Goal: Transaction & Acquisition: Purchase product/service

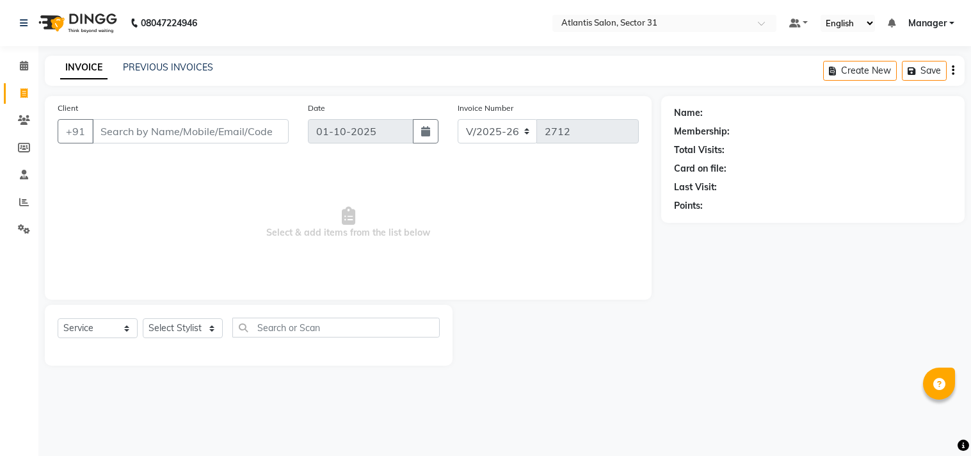
select select "4391"
select select "service"
click at [154, 138] on input "Client" at bounding box center [190, 131] width 196 height 24
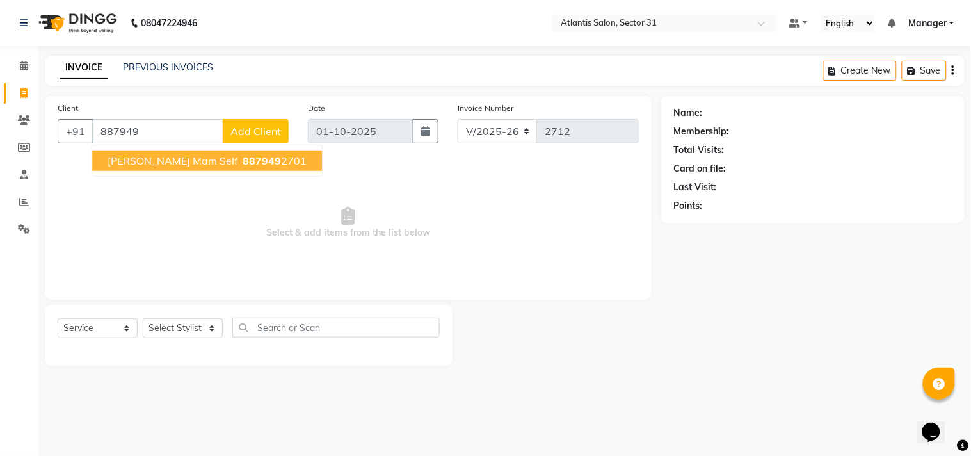
click at [148, 156] on span "[PERSON_NAME] mam self" at bounding box center [173, 160] width 130 height 13
type input "8879492701"
click at [148, 156] on div "Client [PHONE_NUMBER] [PERSON_NAME] mam self 887949 2701 Add Client Date [DATE]…" at bounding box center [348, 198] width 607 height 204
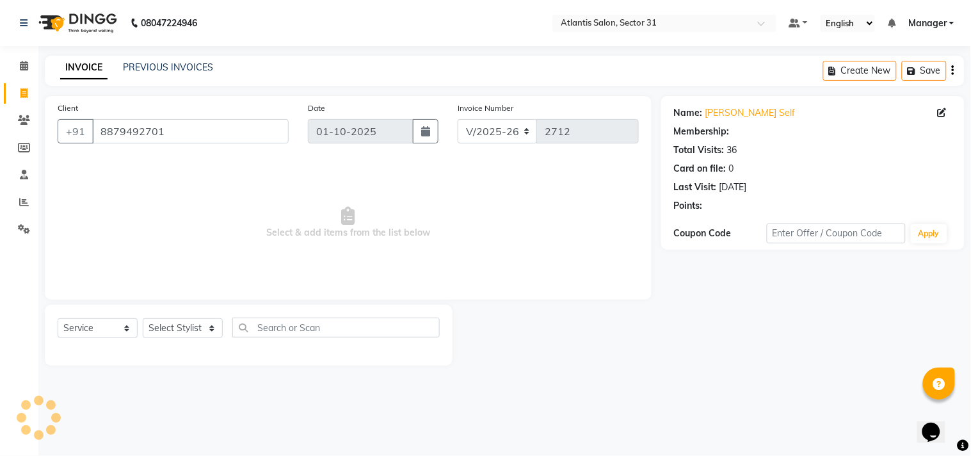
select select "1: Object"
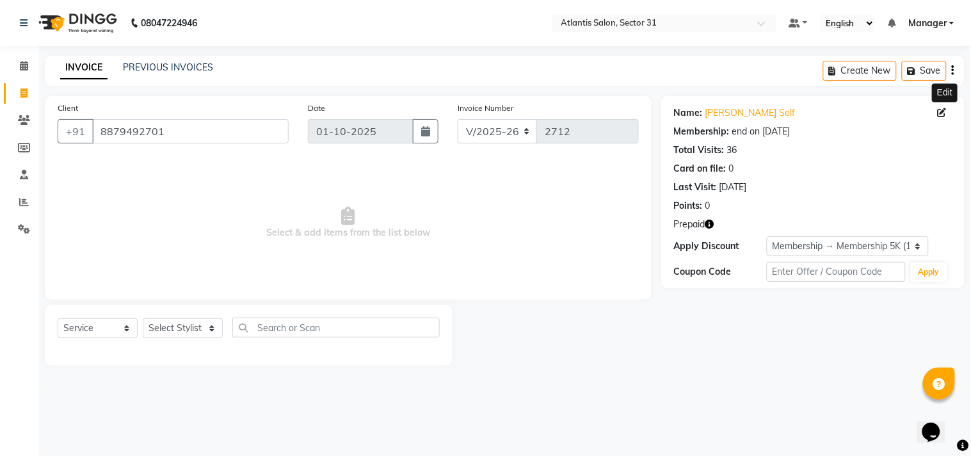
click at [941, 113] on icon at bounding box center [942, 112] width 9 height 9
select select "[DEMOGRAPHIC_DATA]"
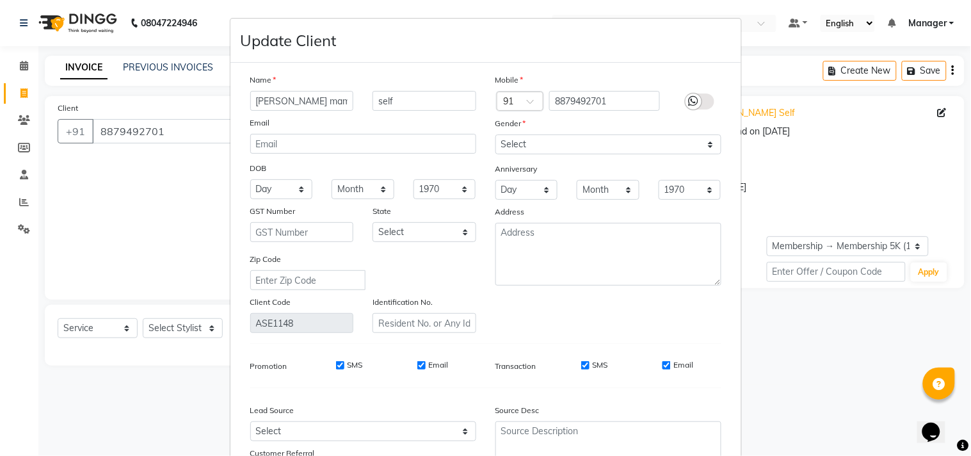
click at [84, 253] on ngb-modal-window "Update Client Name [PERSON_NAME] mam self Email DOB Day 01 02 03 04 05 06 07 08…" at bounding box center [485, 228] width 971 height 456
click at [21, 63] on ngb-modal-window "Update Client Name [PERSON_NAME] mam self Email DOB Day 01 02 03 04 05 06 07 08…" at bounding box center [485, 228] width 971 height 456
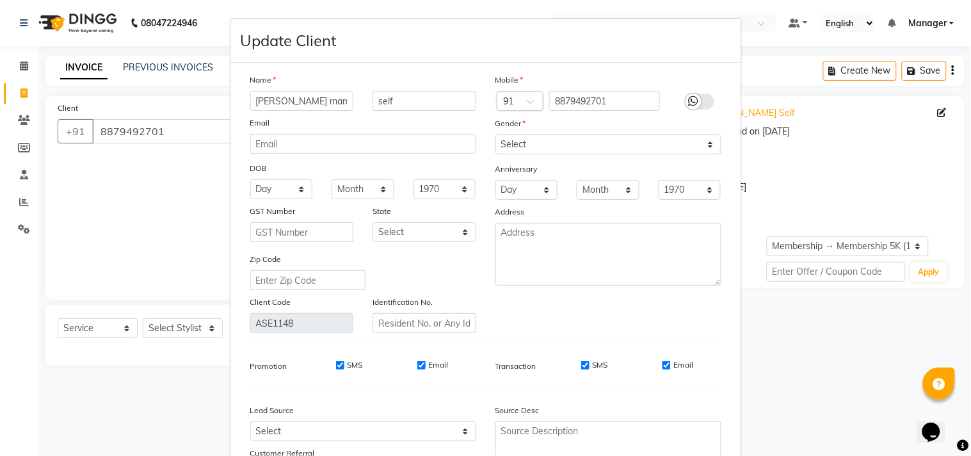
click at [87, 180] on ngb-modal-window "Update Client Name [PERSON_NAME] mam self Email DOB Day 01 02 03 04 05 06 07 08…" at bounding box center [485, 228] width 971 height 456
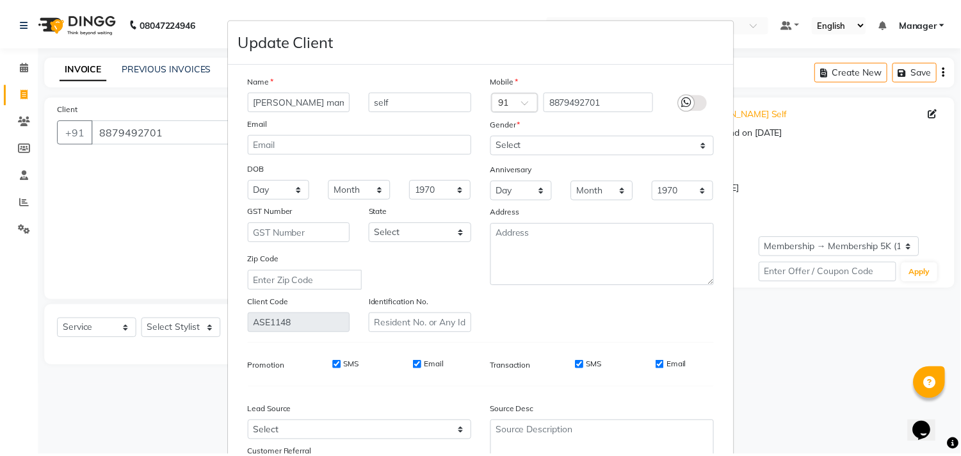
scroll to position [113, 0]
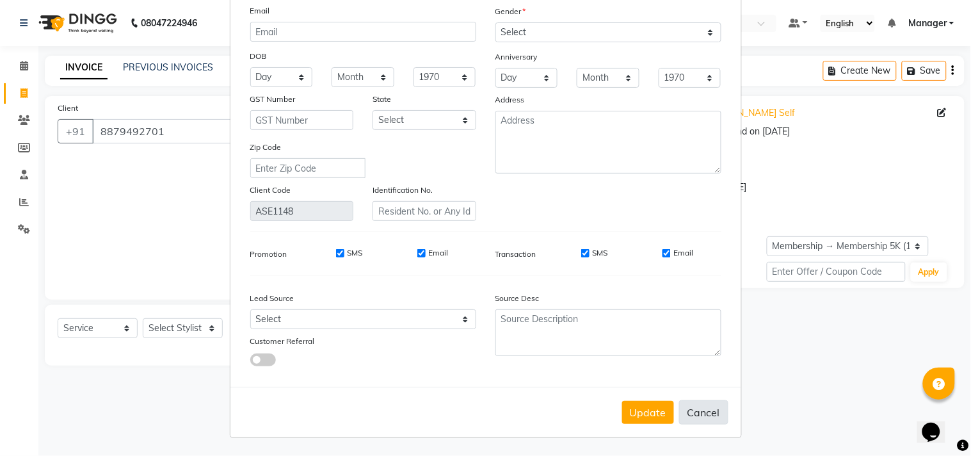
click at [696, 416] on button "Cancel" at bounding box center [703, 412] width 49 height 24
select select
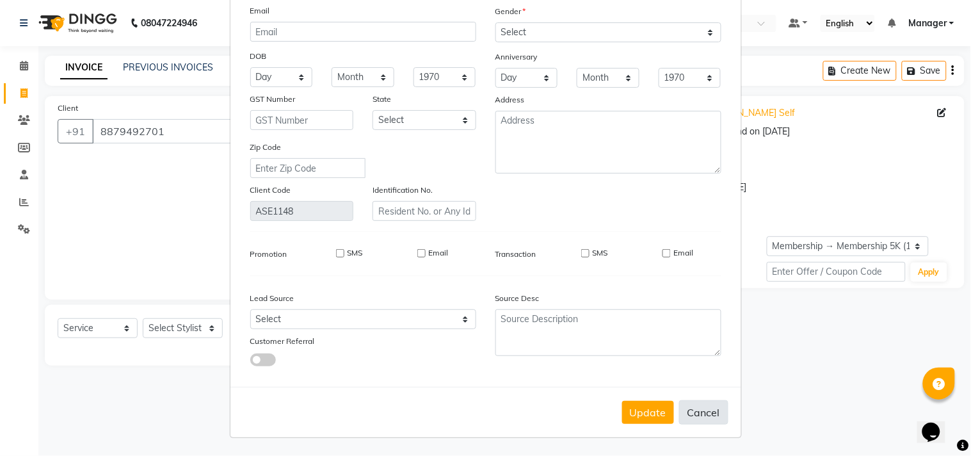
select select
checkbox input "false"
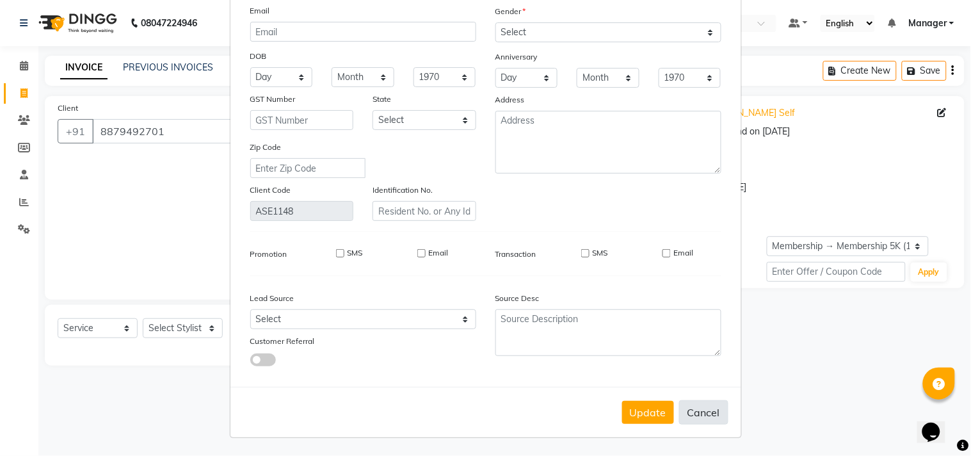
checkbox input "false"
click at [696, 416] on button "Cancel" at bounding box center [703, 412] width 49 height 24
select select
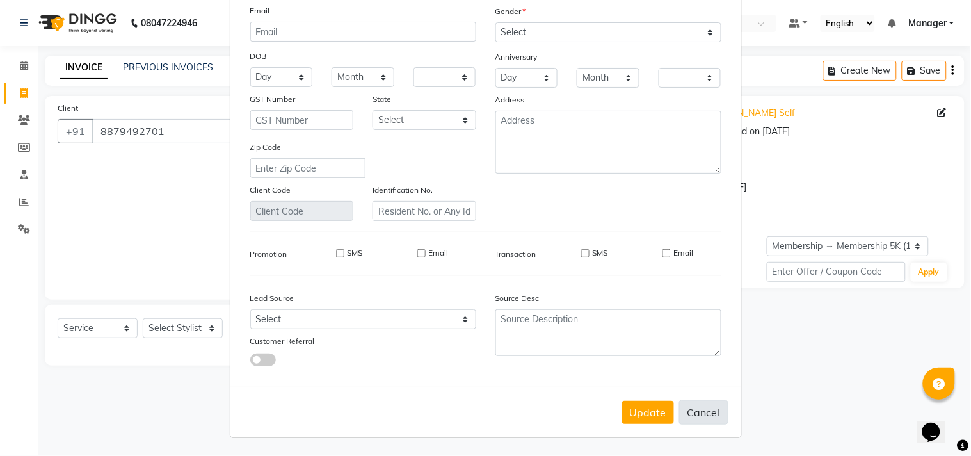
select select
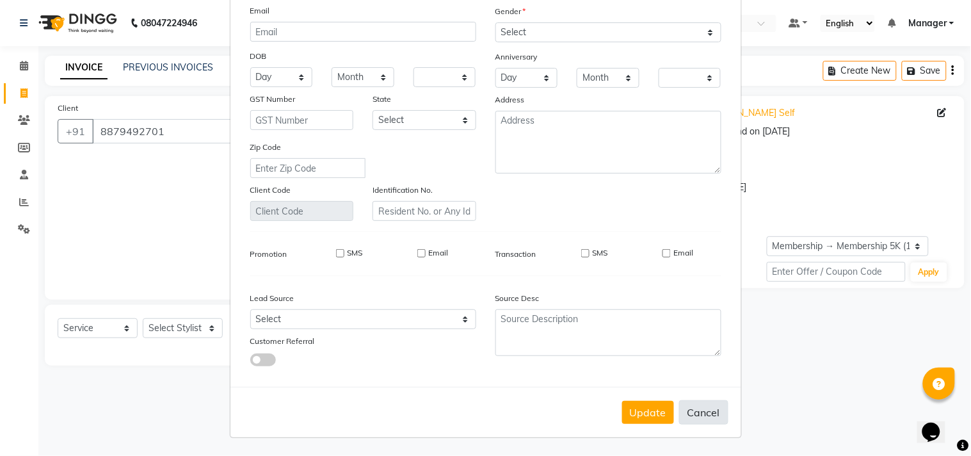
checkbox input "false"
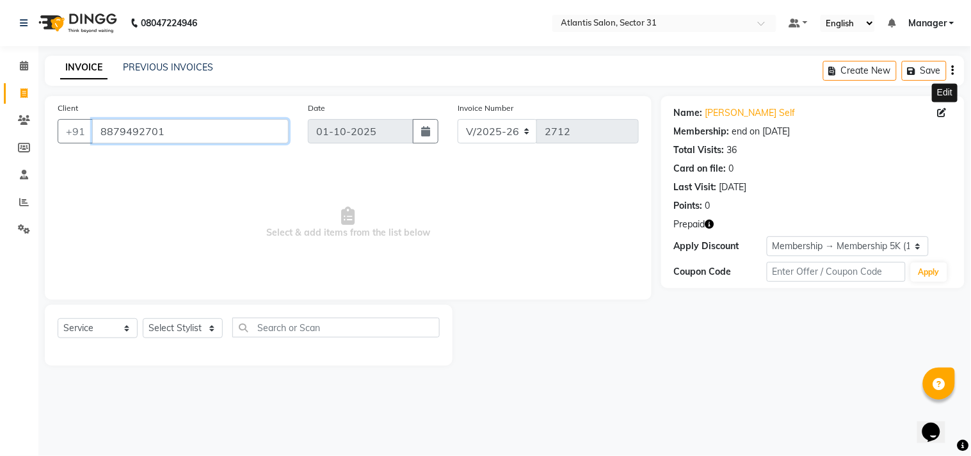
click at [184, 120] on input "8879492701" at bounding box center [190, 131] width 196 height 24
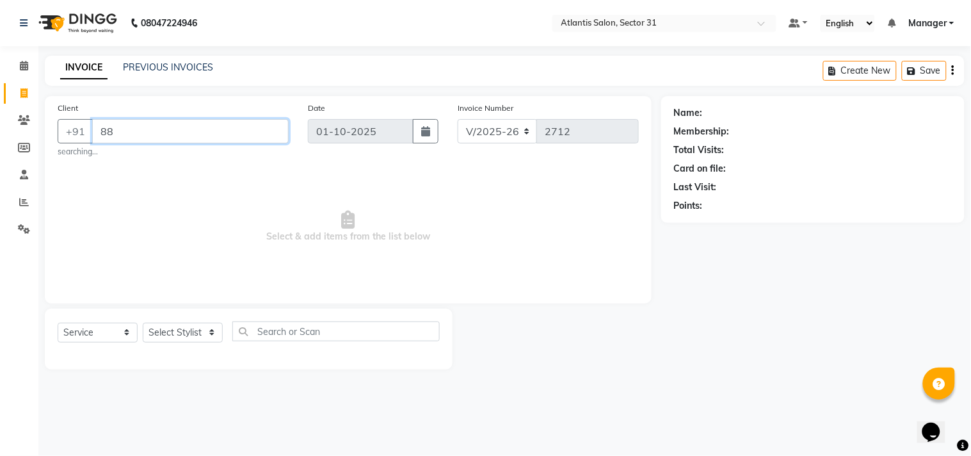
type input "8"
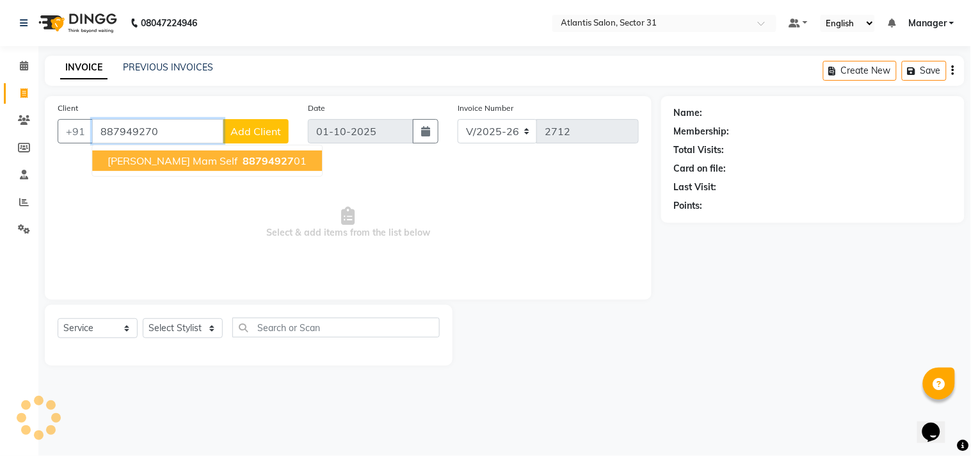
type input "8879492701"
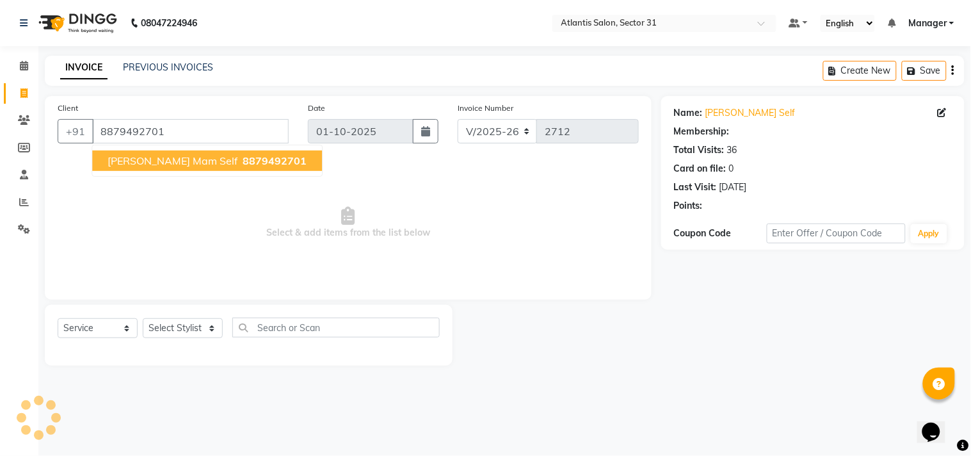
select select "1: Object"
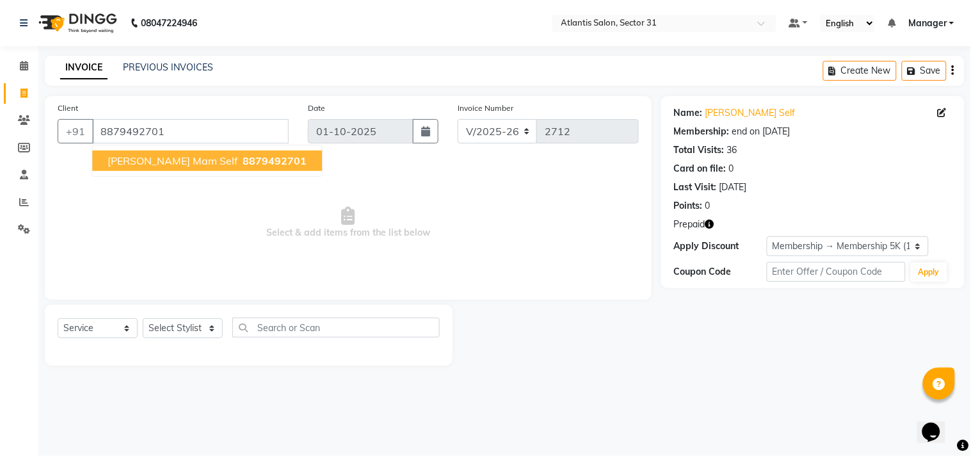
click at [243, 161] on span "8879492701" at bounding box center [275, 160] width 64 height 13
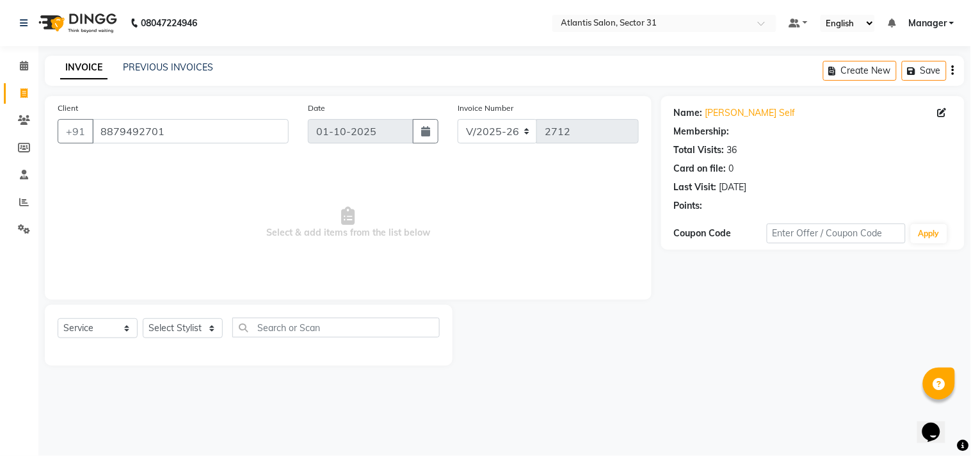
select select "1: Object"
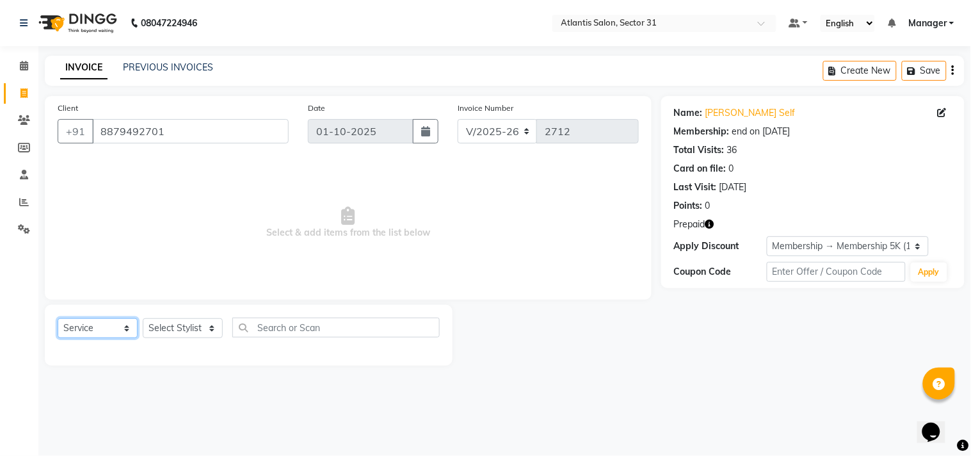
click at [91, 326] on select "Select Service Product Membership Package Voucher Prepaid Gift Card" at bounding box center [98, 328] width 80 height 20
select select "membership"
click at [58, 319] on select "Select Service Product Membership Package Voucher Prepaid Gift Card" at bounding box center [98, 328] width 80 height 20
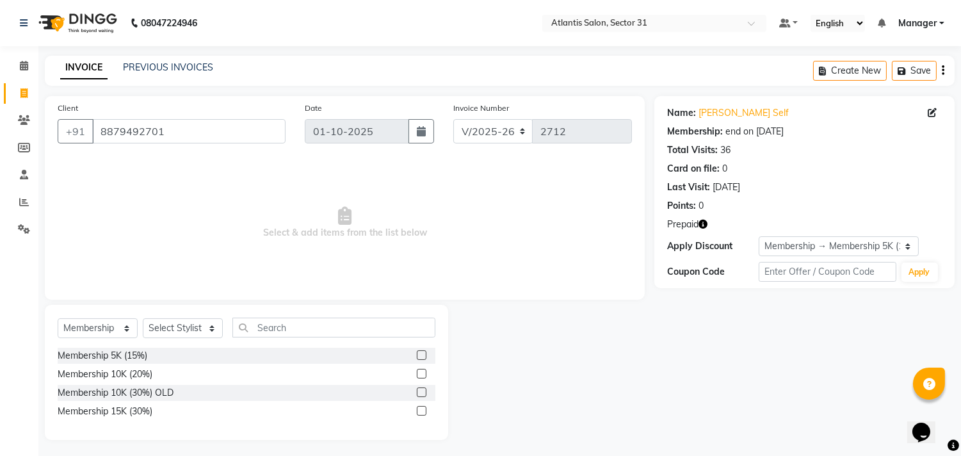
click at [419, 352] on label at bounding box center [422, 355] width 10 height 10
click at [419, 352] on input "checkbox" at bounding box center [421, 355] width 8 height 8
click at [421, 354] on label at bounding box center [422, 355] width 10 height 10
click at [421, 354] on input "checkbox" at bounding box center [421, 355] width 8 height 8
checkbox input "false"
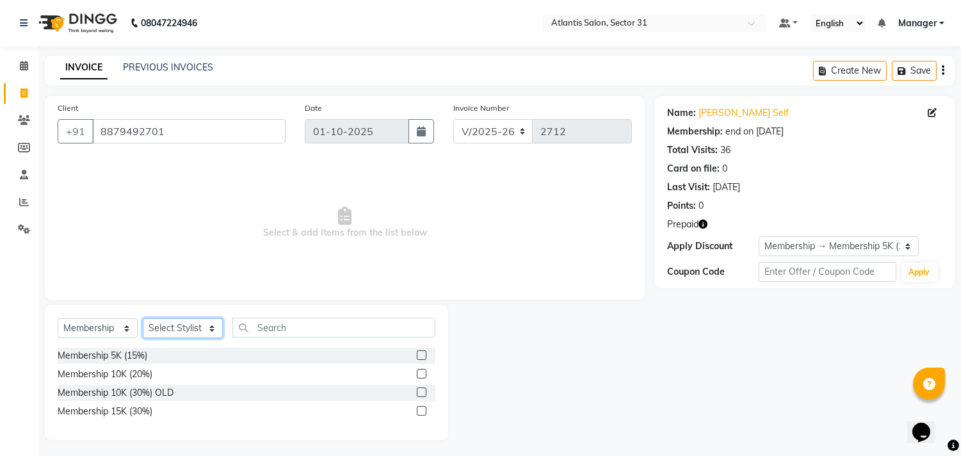
click at [212, 328] on select "Select Stylist [PERSON_NAME] [PERSON_NAME] Kavita Manager Staff 31 Staff ILD [P…" at bounding box center [183, 328] width 80 height 20
select select "24237"
click at [143, 319] on select "Select Stylist [PERSON_NAME] [PERSON_NAME] Kavita Manager Staff 31 Staff ILD [P…" at bounding box center [183, 328] width 80 height 20
click at [421, 357] on label at bounding box center [422, 355] width 10 height 10
click at [421, 357] on input "checkbox" at bounding box center [421, 355] width 8 height 8
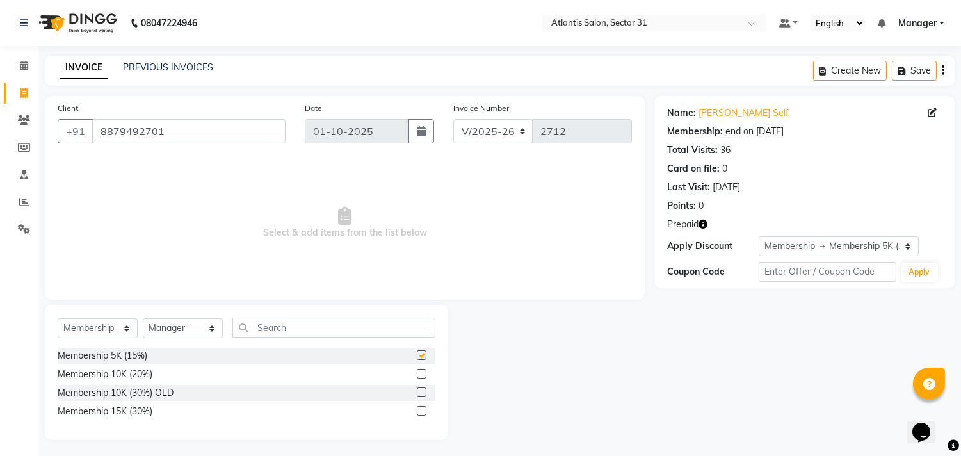
select select "select"
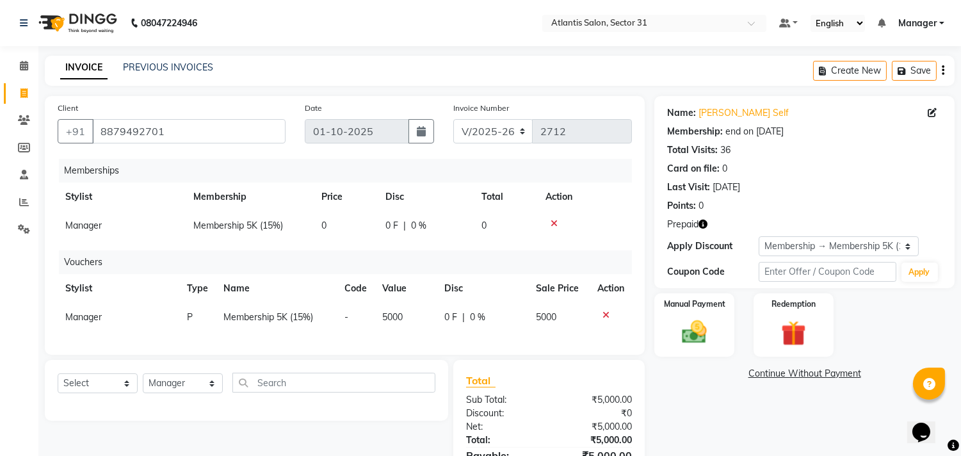
click at [554, 221] on icon at bounding box center [553, 223] width 7 height 9
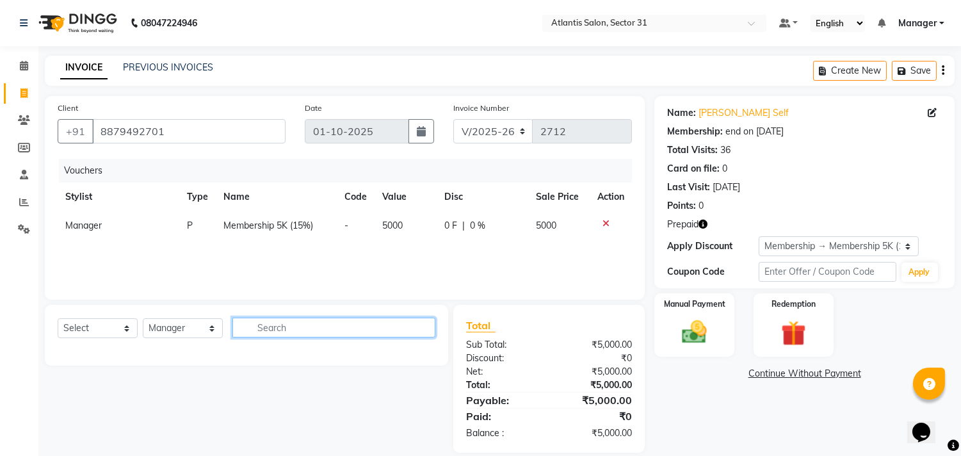
click at [296, 328] on input "text" at bounding box center [333, 327] width 203 height 20
click at [296, 376] on div "Select Service Product Membership Package Voucher Prepaid Gift Card Select Styl…" at bounding box center [241, 379] width 413 height 148
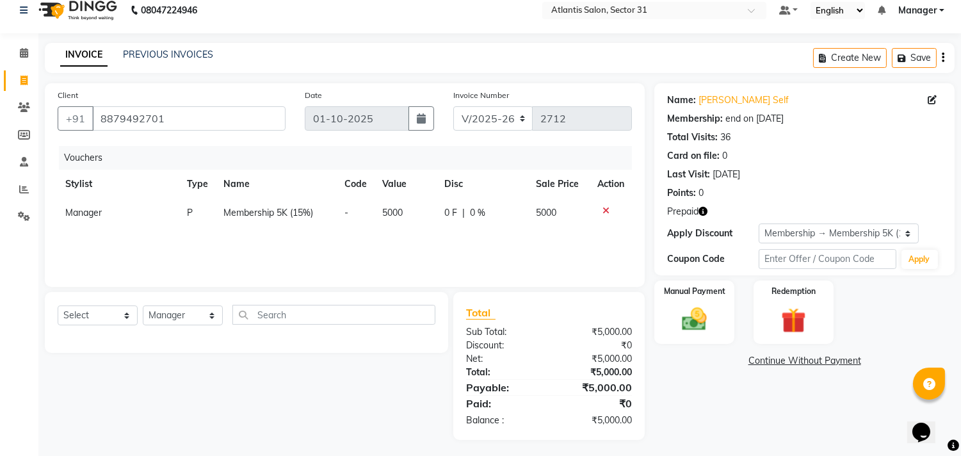
scroll to position [16, 0]
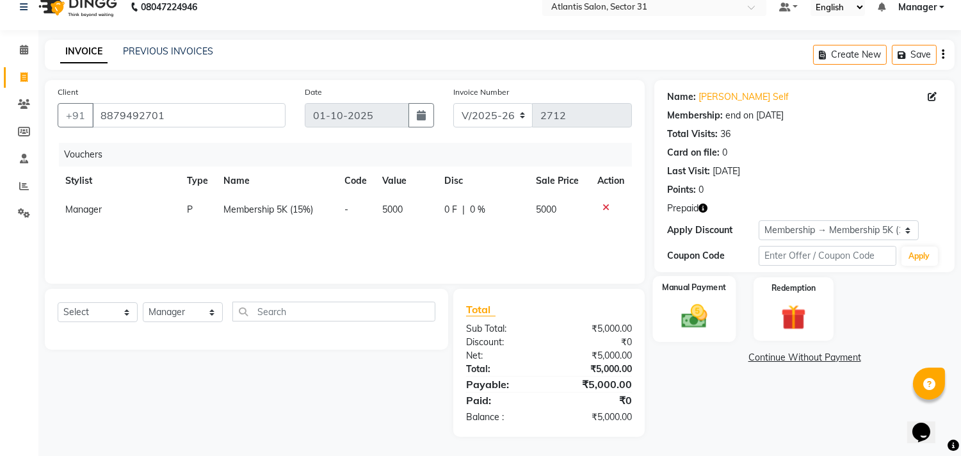
click at [689, 322] on img at bounding box center [694, 316] width 42 height 30
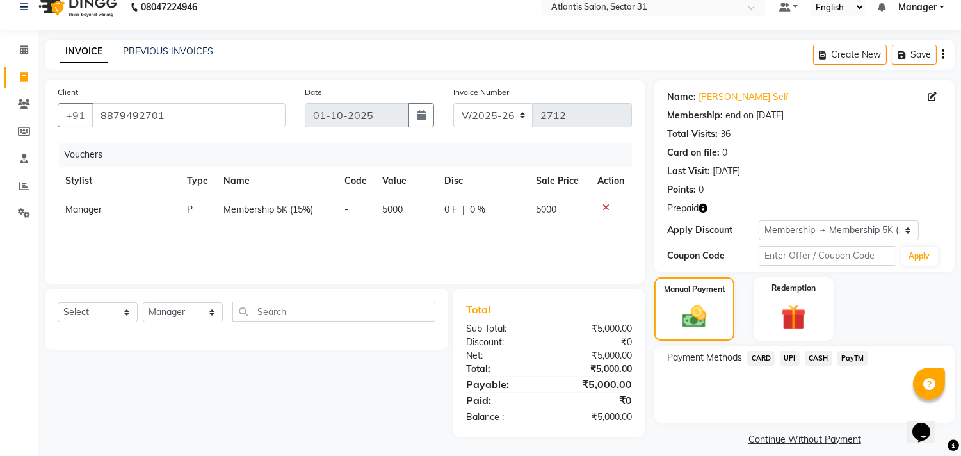
click at [789, 358] on span "UPI" at bounding box center [789, 358] width 20 height 15
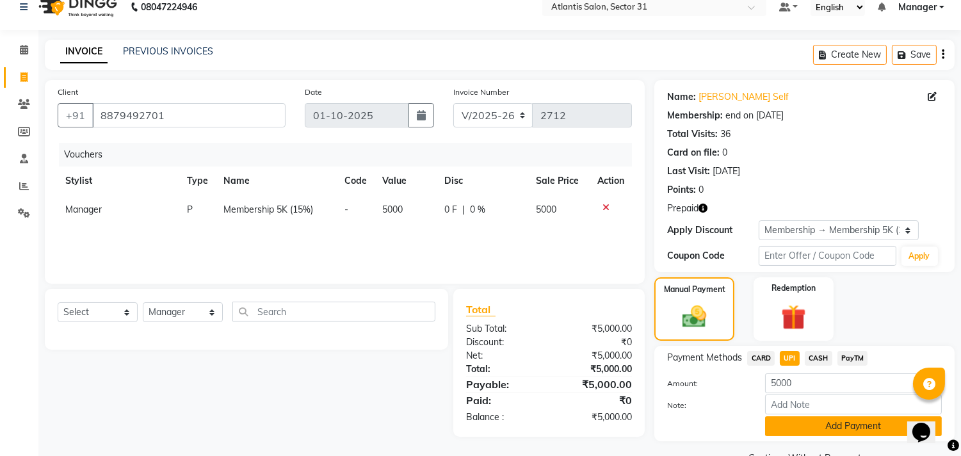
click at [806, 425] on button "Add Payment" at bounding box center [853, 426] width 177 height 20
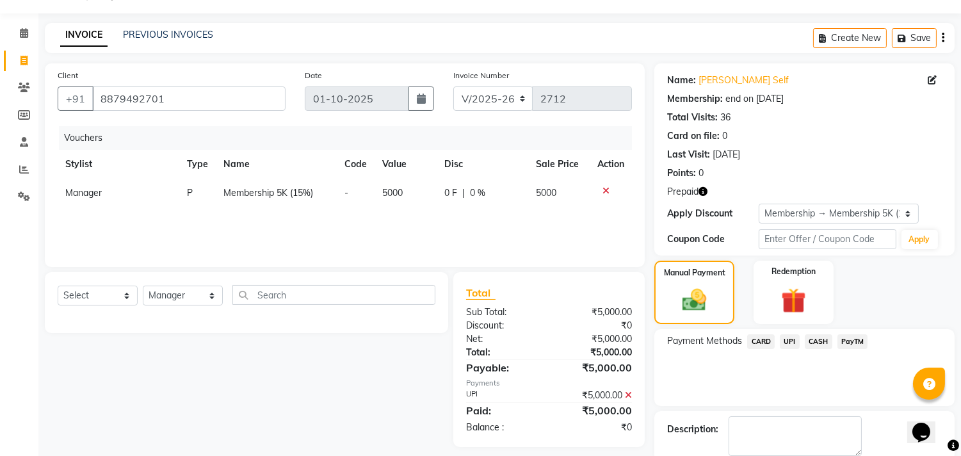
scroll to position [0, 0]
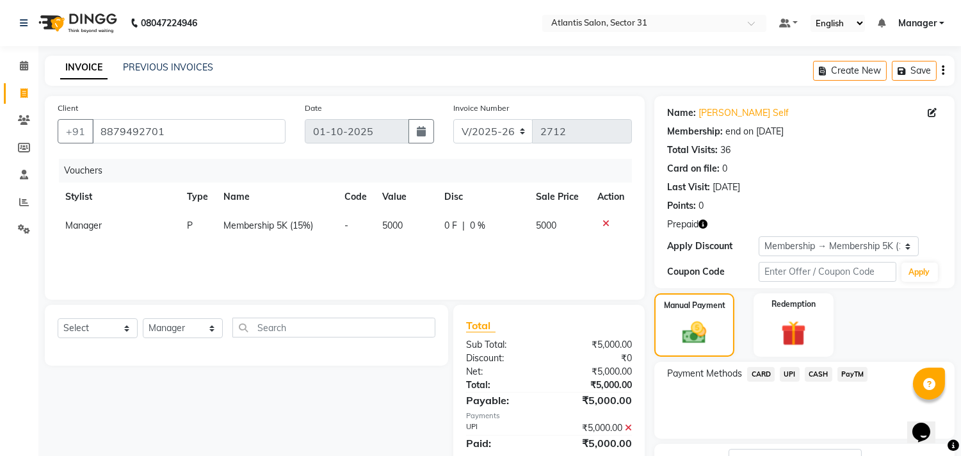
click at [704, 227] on icon "button" at bounding box center [702, 224] width 9 height 9
click at [393, 391] on div "Select Service Product Membership Package Voucher Prepaid Gift Card Select Styl…" at bounding box center [241, 392] width 413 height 175
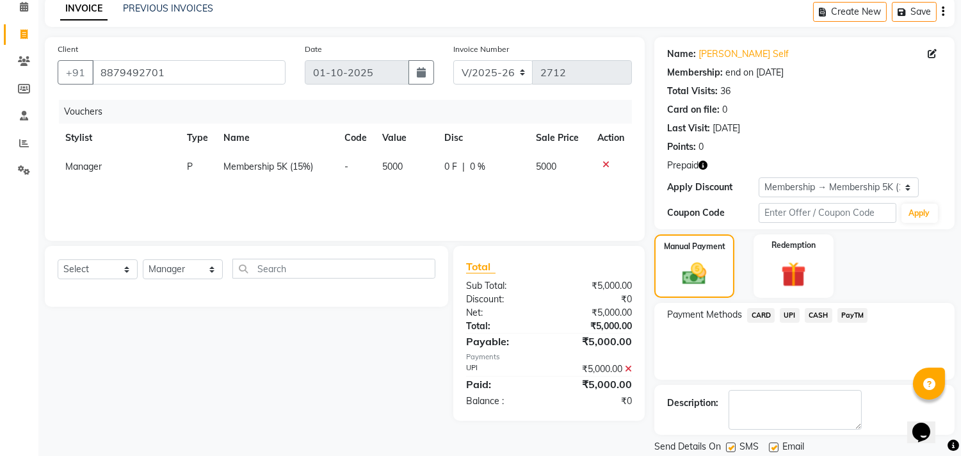
scroll to position [100, 0]
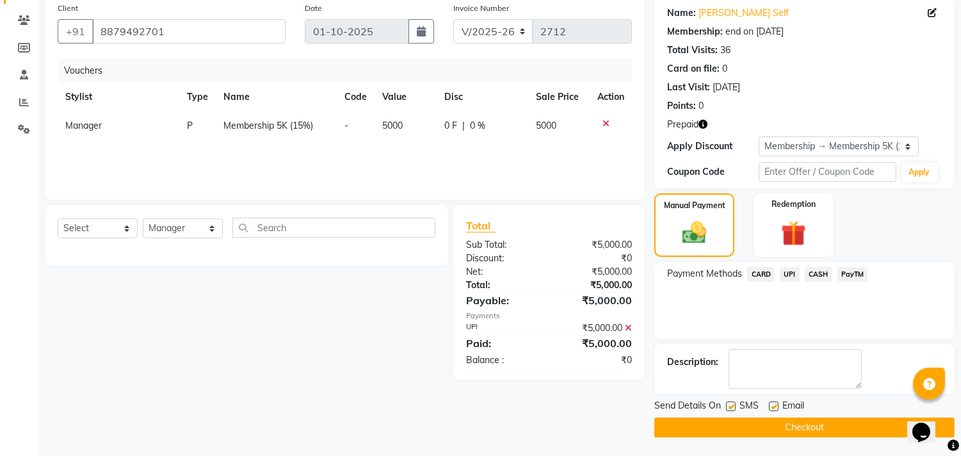
click at [836, 423] on button "Checkout" at bounding box center [804, 427] width 300 height 20
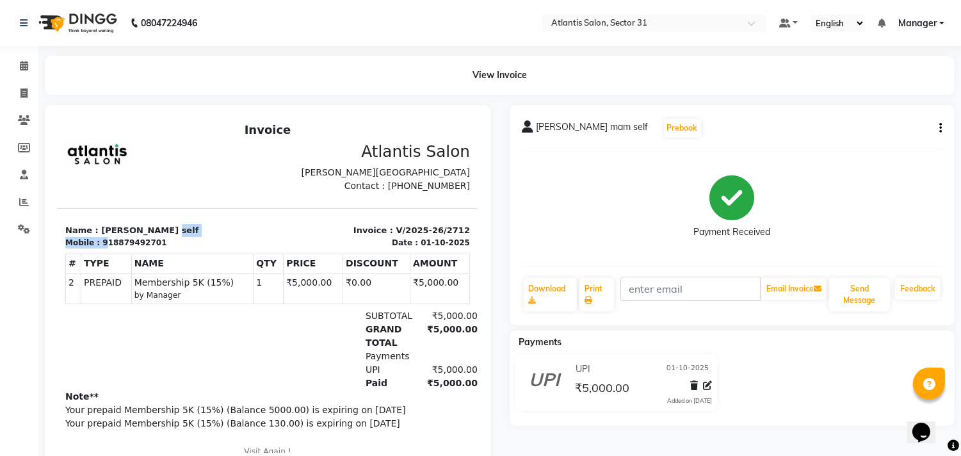
drag, startPoint x: 100, startPoint y: 238, endPoint x: 162, endPoint y: 234, distance: 61.6
click at [162, 234] on div "Name : [PERSON_NAME] self Mobile : 918879492701" at bounding box center [163, 235] width 210 height 24
click at [172, 239] on div "Mobile : 918879492701" at bounding box center [162, 242] width 195 height 12
drag, startPoint x: 104, startPoint y: 239, endPoint x: 156, endPoint y: 240, distance: 52.5
click at [156, 240] on div "Mobile : 918879492701" at bounding box center [162, 242] width 195 height 12
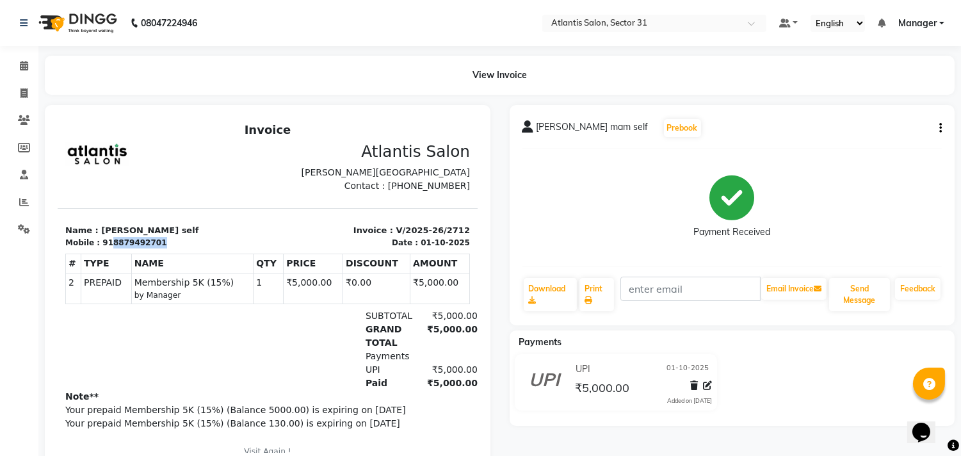
copy div "8879492701"
click at [22, 92] on icon at bounding box center [23, 93] width 7 height 10
select select "service"
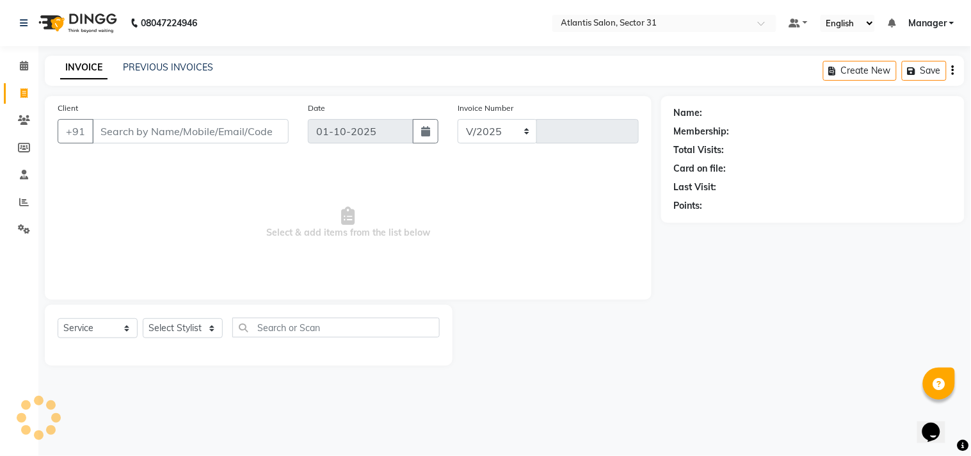
select select "4391"
type input "2713"
type input "8879492701"
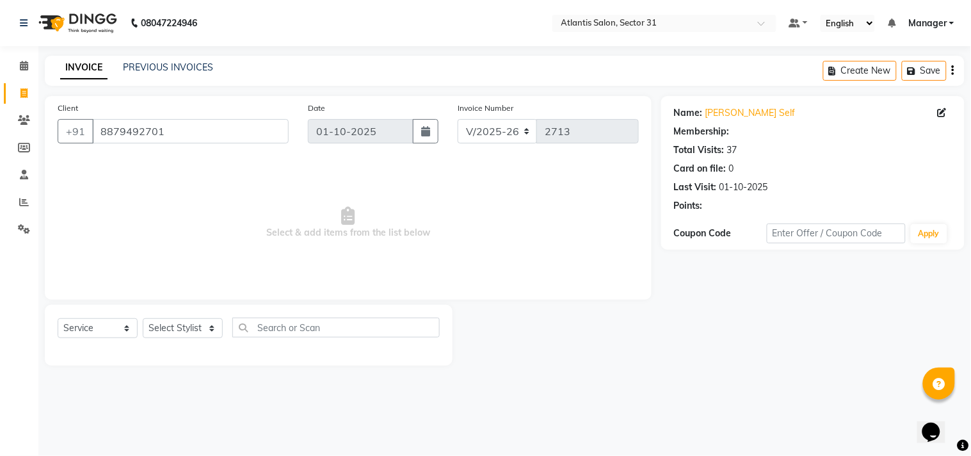
select select "1: Object"
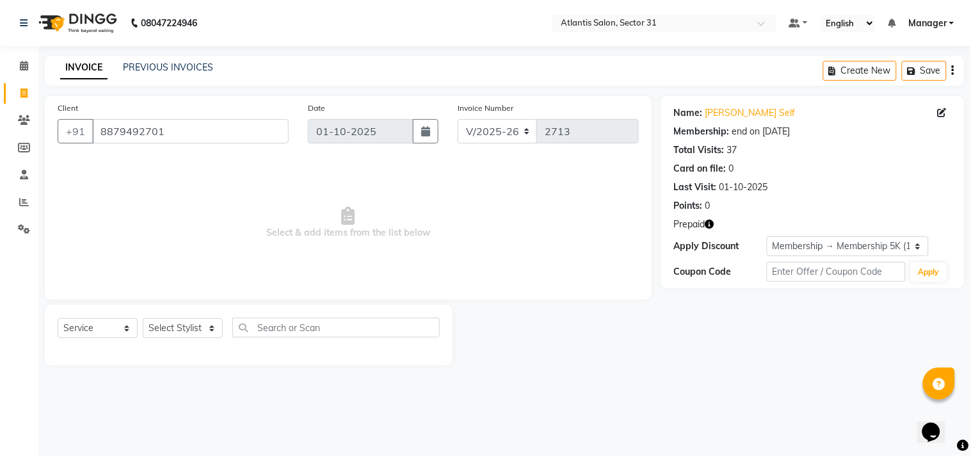
click at [709, 223] on icon "button" at bounding box center [709, 224] width 9 height 9
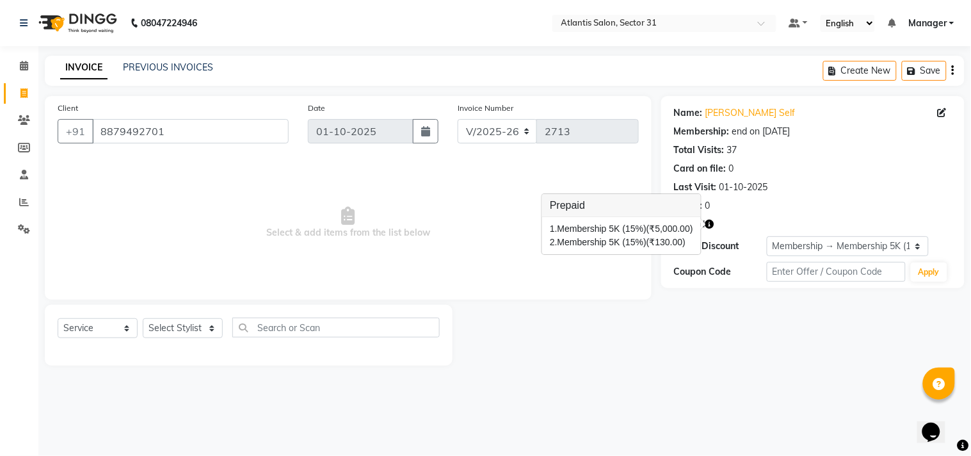
click at [635, 314] on div at bounding box center [556, 335] width 209 height 61
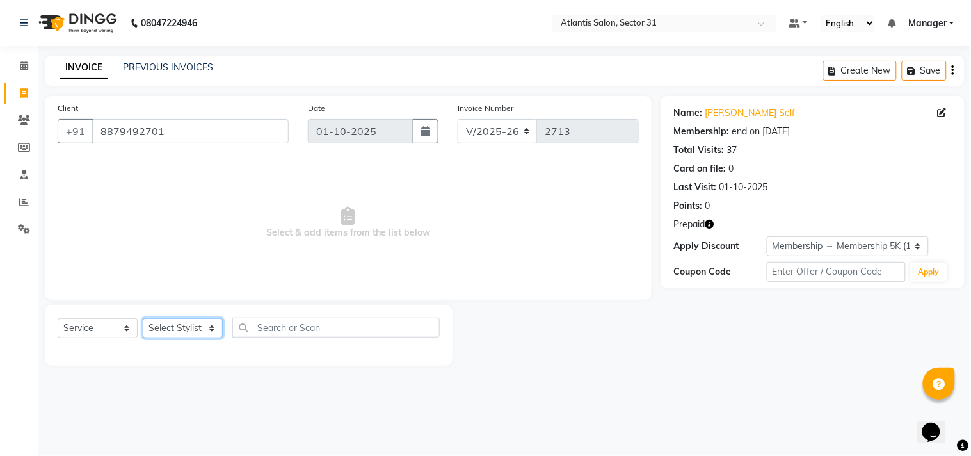
click at [202, 325] on select "Select Stylist [PERSON_NAME] [PERSON_NAME] Kavita Manager Staff 31 Staff ILD [P…" at bounding box center [183, 328] width 80 height 20
select select "93064"
click at [143, 319] on select "Select Stylist [PERSON_NAME] [PERSON_NAME] Kavita Manager Staff 31 Staff ILD [P…" at bounding box center [183, 328] width 80 height 20
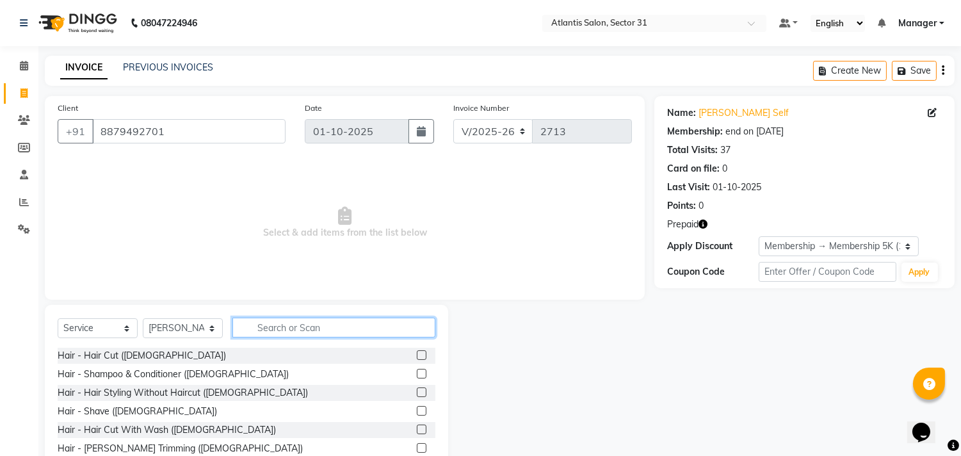
click at [299, 330] on input "text" at bounding box center [333, 327] width 203 height 20
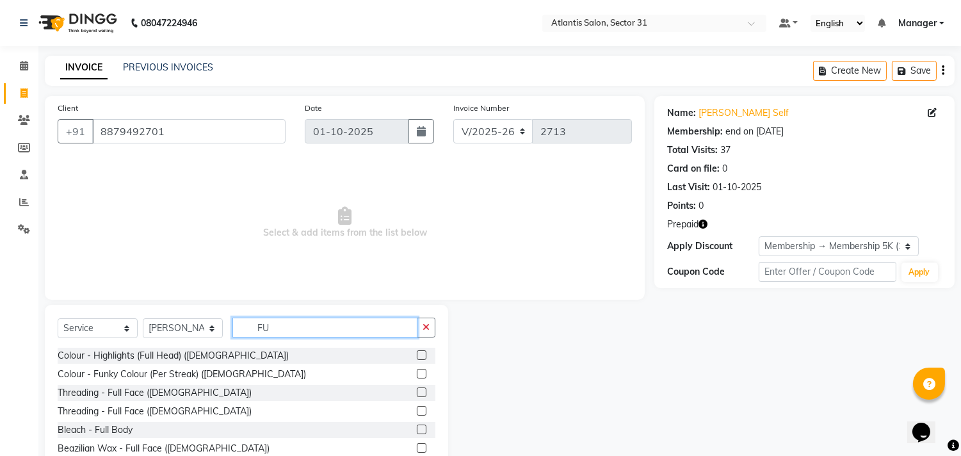
type input "F"
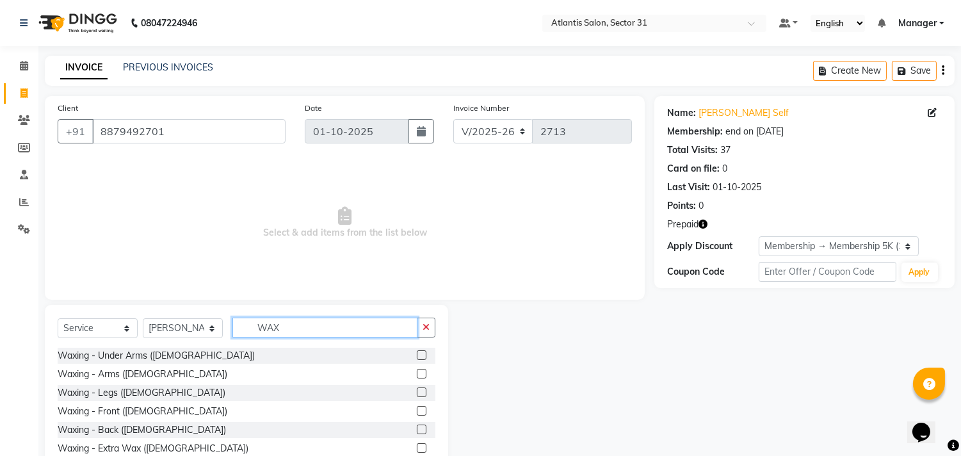
type input "WAX"
click at [417, 373] on label at bounding box center [422, 374] width 10 height 10
click at [417, 373] on input "checkbox" at bounding box center [421, 374] width 8 height 8
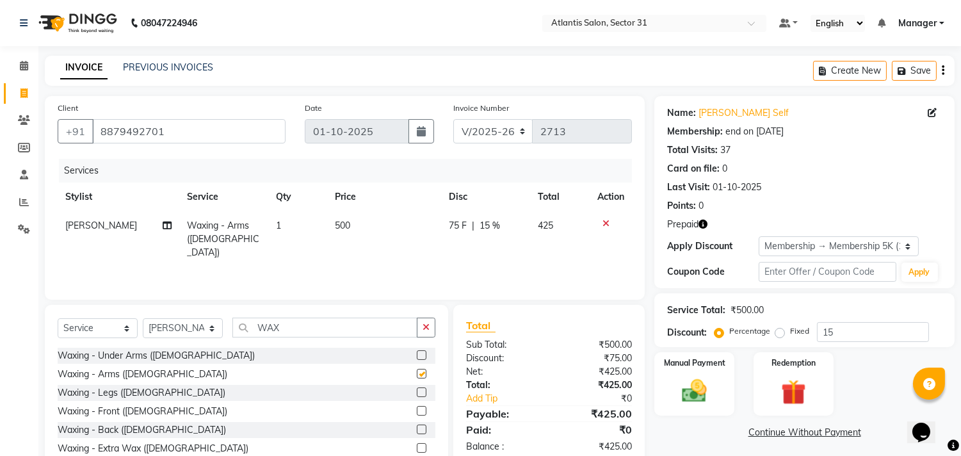
checkbox input "false"
click at [417, 391] on label at bounding box center [422, 392] width 10 height 10
click at [417, 391] on input "checkbox" at bounding box center [421, 392] width 8 height 8
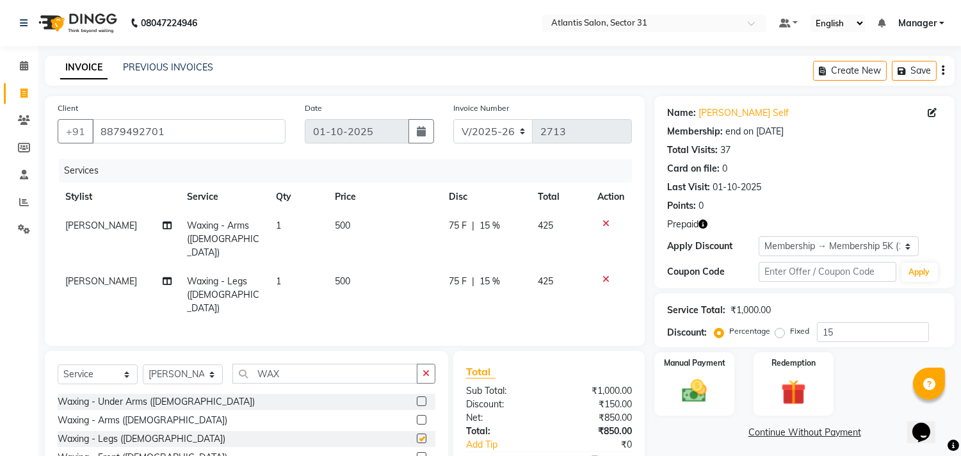
checkbox input "false"
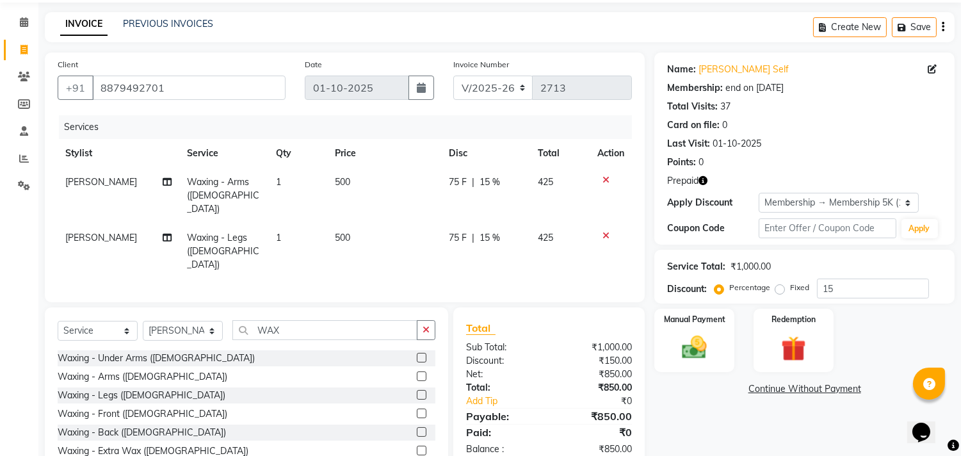
scroll to position [86, 0]
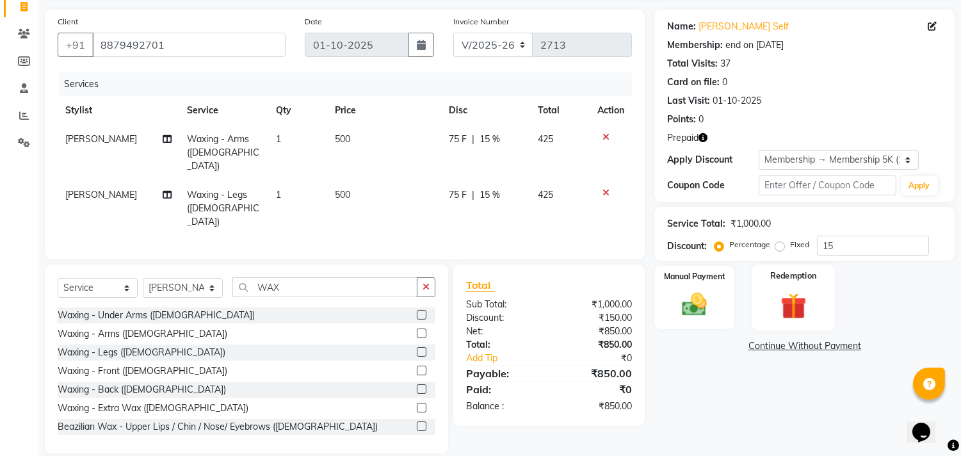
click at [802, 290] on img at bounding box center [793, 306] width 42 height 32
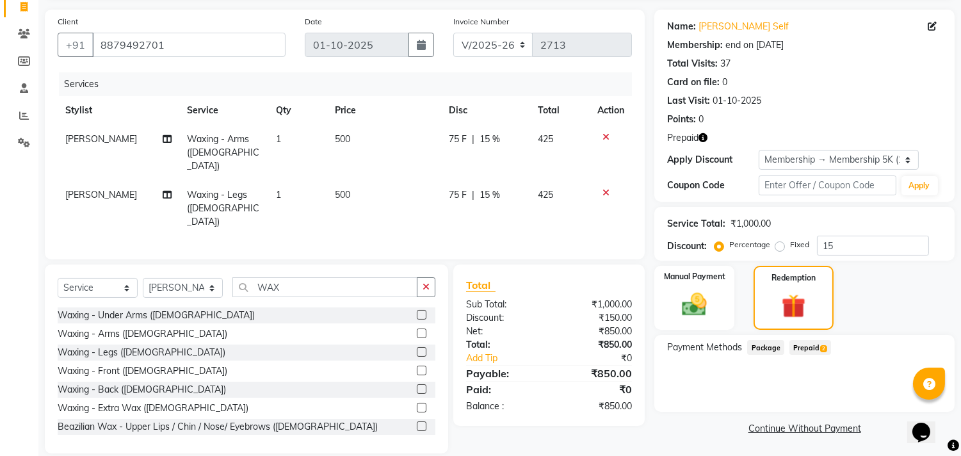
click at [803, 344] on span "Prepaid 2" at bounding box center [810, 347] width 42 height 15
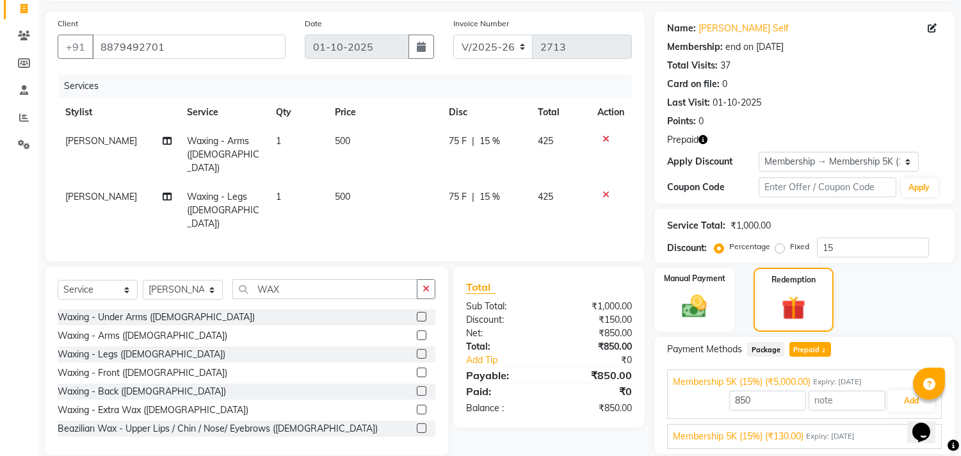
scroll to position [127, 0]
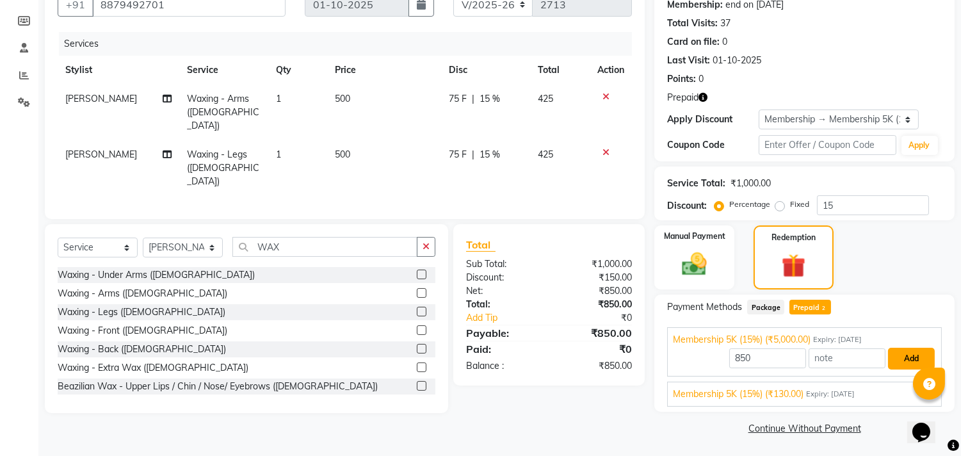
click at [905, 362] on button "Add" at bounding box center [911, 358] width 47 height 22
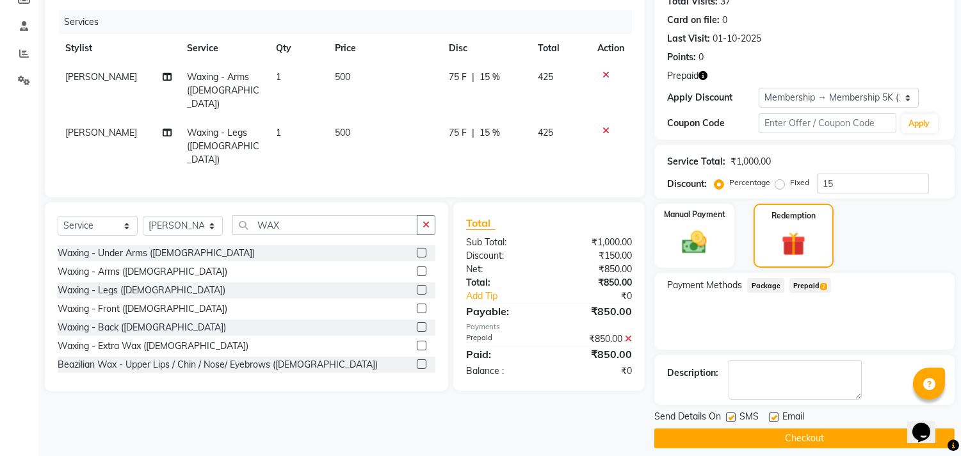
scroll to position [159, 0]
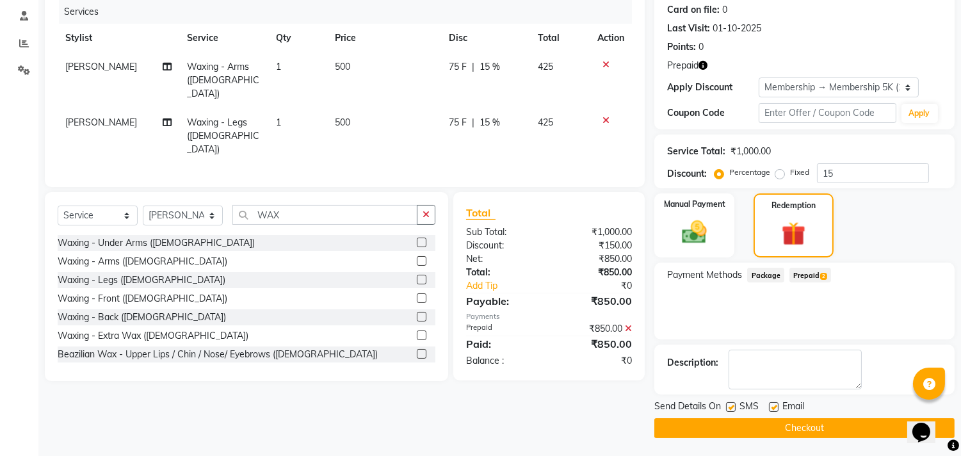
click at [819, 270] on span "Prepaid 2" at bounding box center [810, 274] width 42 height 15
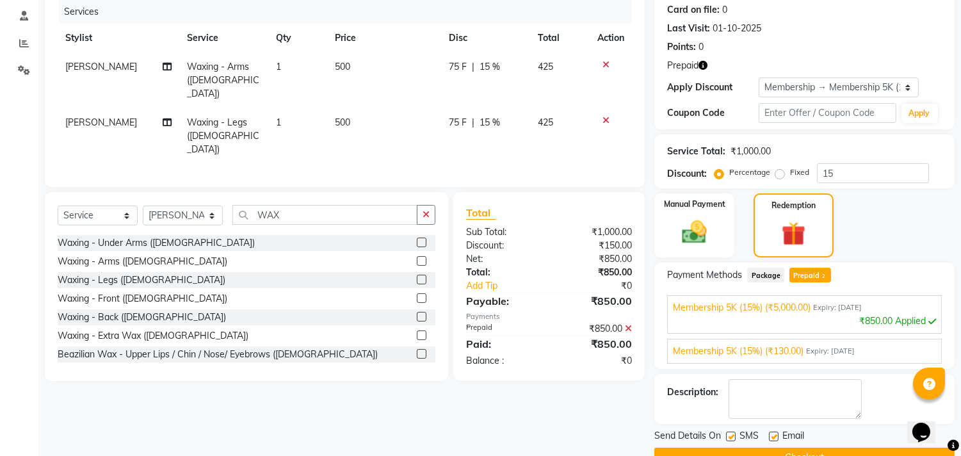
scroll to position [189, 0]
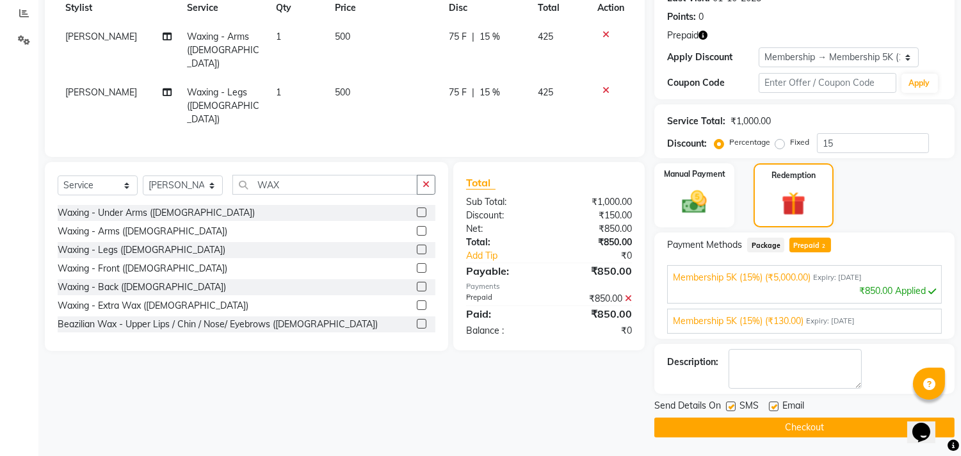
click at [796, 427] on button "Checkout" at bounding box center [804, 427] width 300 height 20
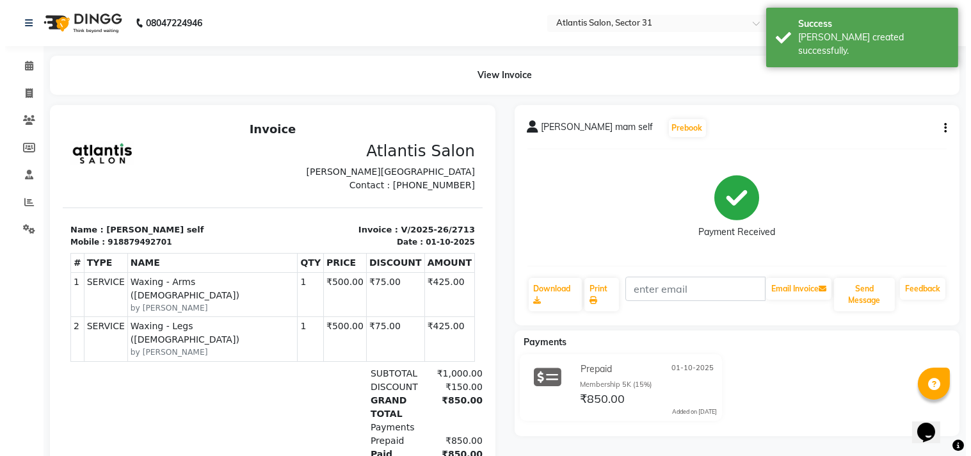
scroll to position [4, 0]
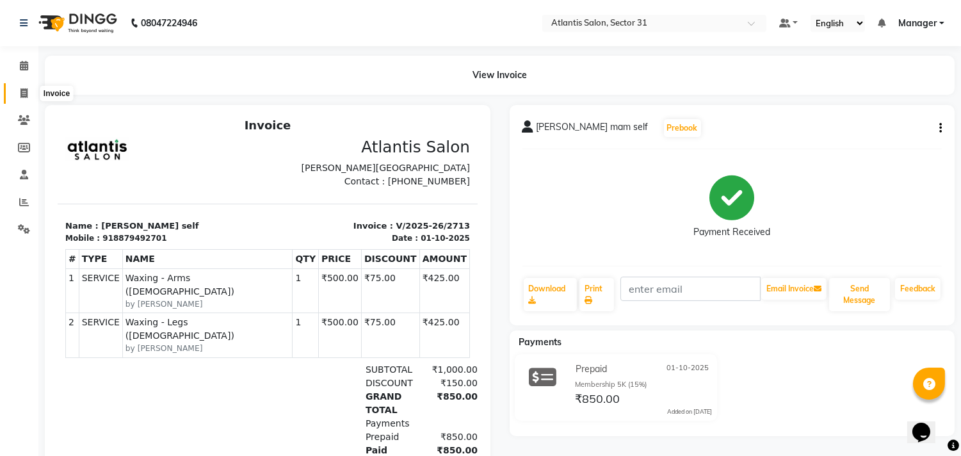
click at [20, 93] on icon at bounding box center [23, 93] width 7 height 10
select select "service"
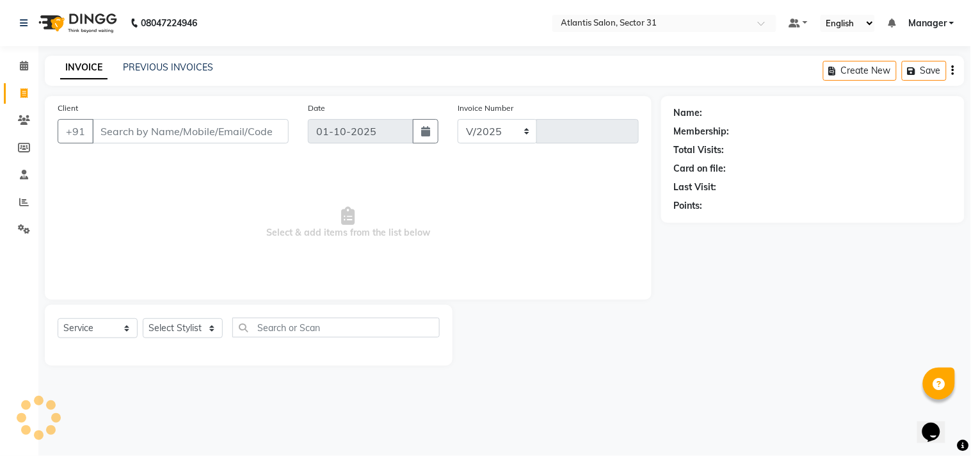
select select "4391"
type input "2714"
click at [27, 65] on icon at bounding box center [24, 66] width 8 height 10
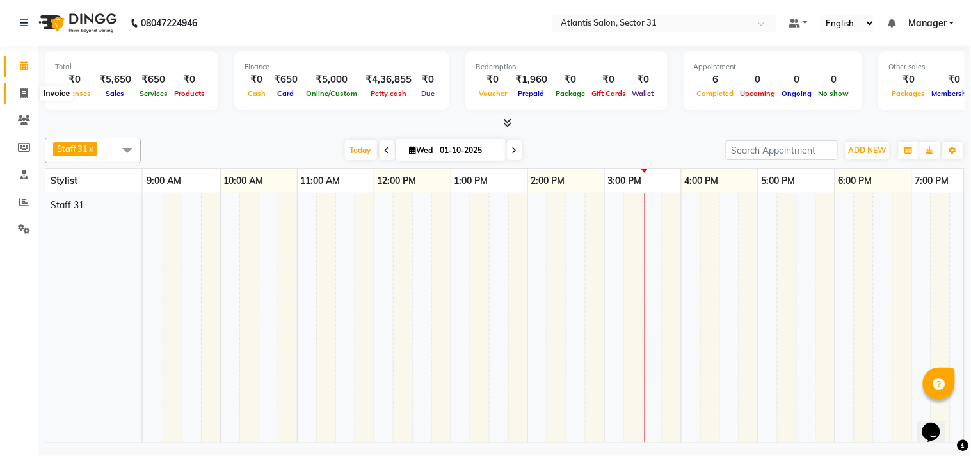
click at [17, 98] on span at bounding box center [24, 93] width 22 height 15
select select "service"
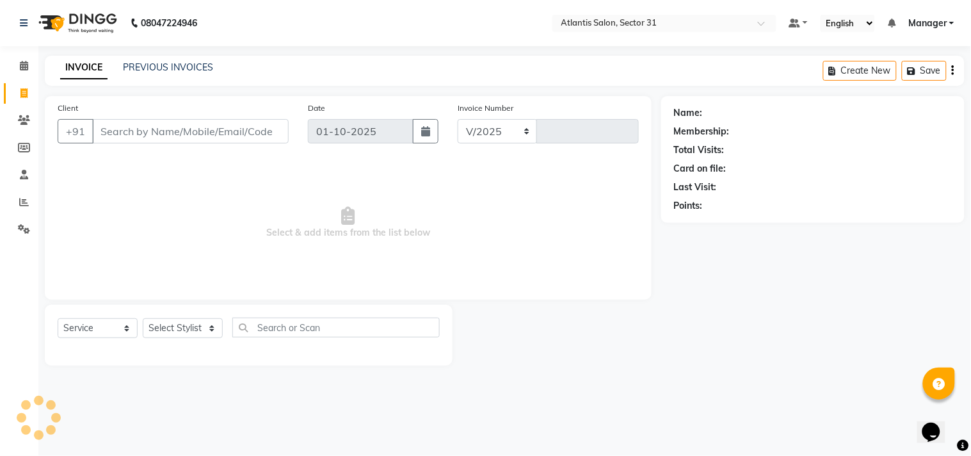
select select "4391"
type input "2714"
click at [208, 124] on input "Client" at bounding box center [190, 131] width 196 height 24
